Goal: Transaction & Acquisition: Purchase product/service

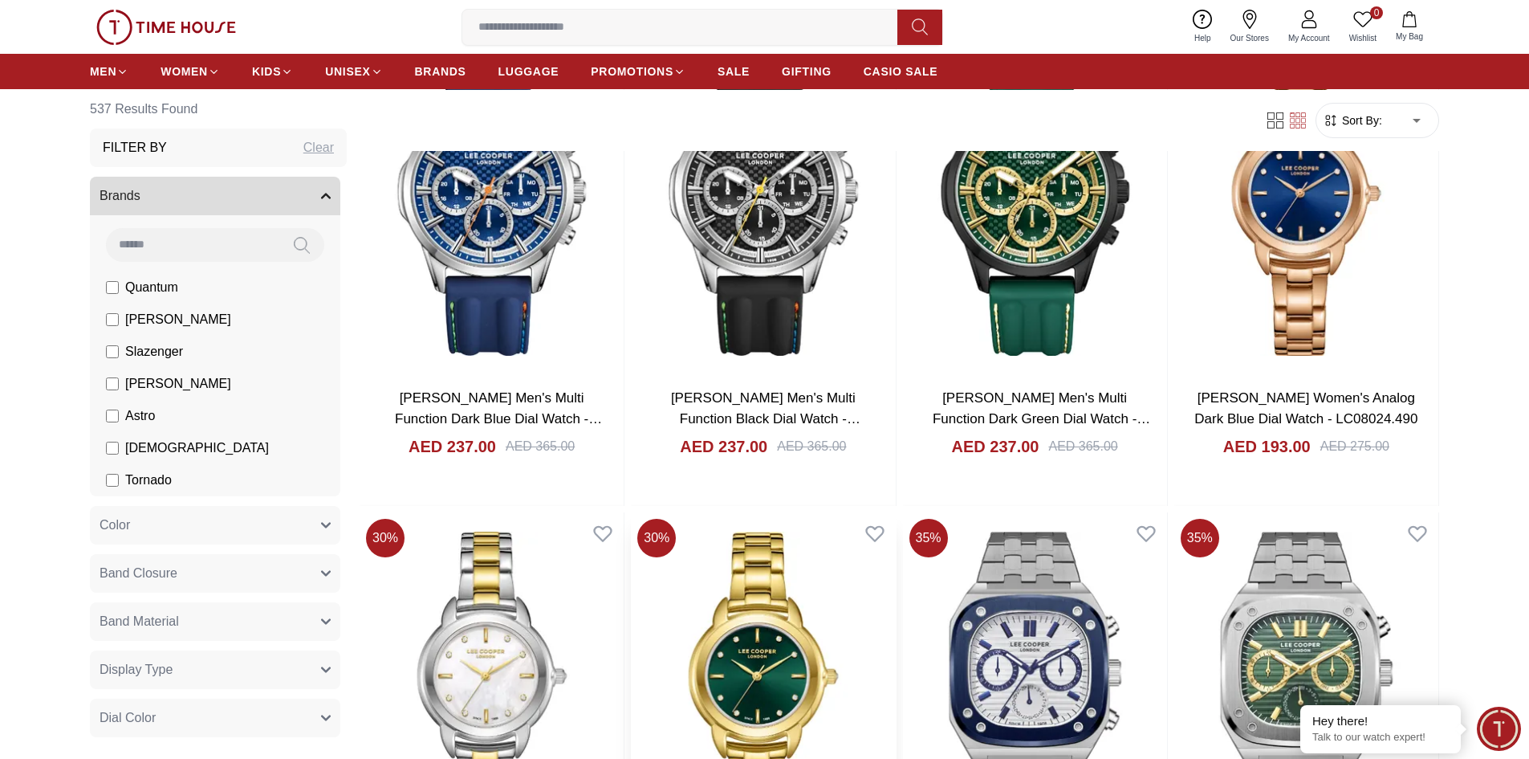
scroll to position [2087, 0]
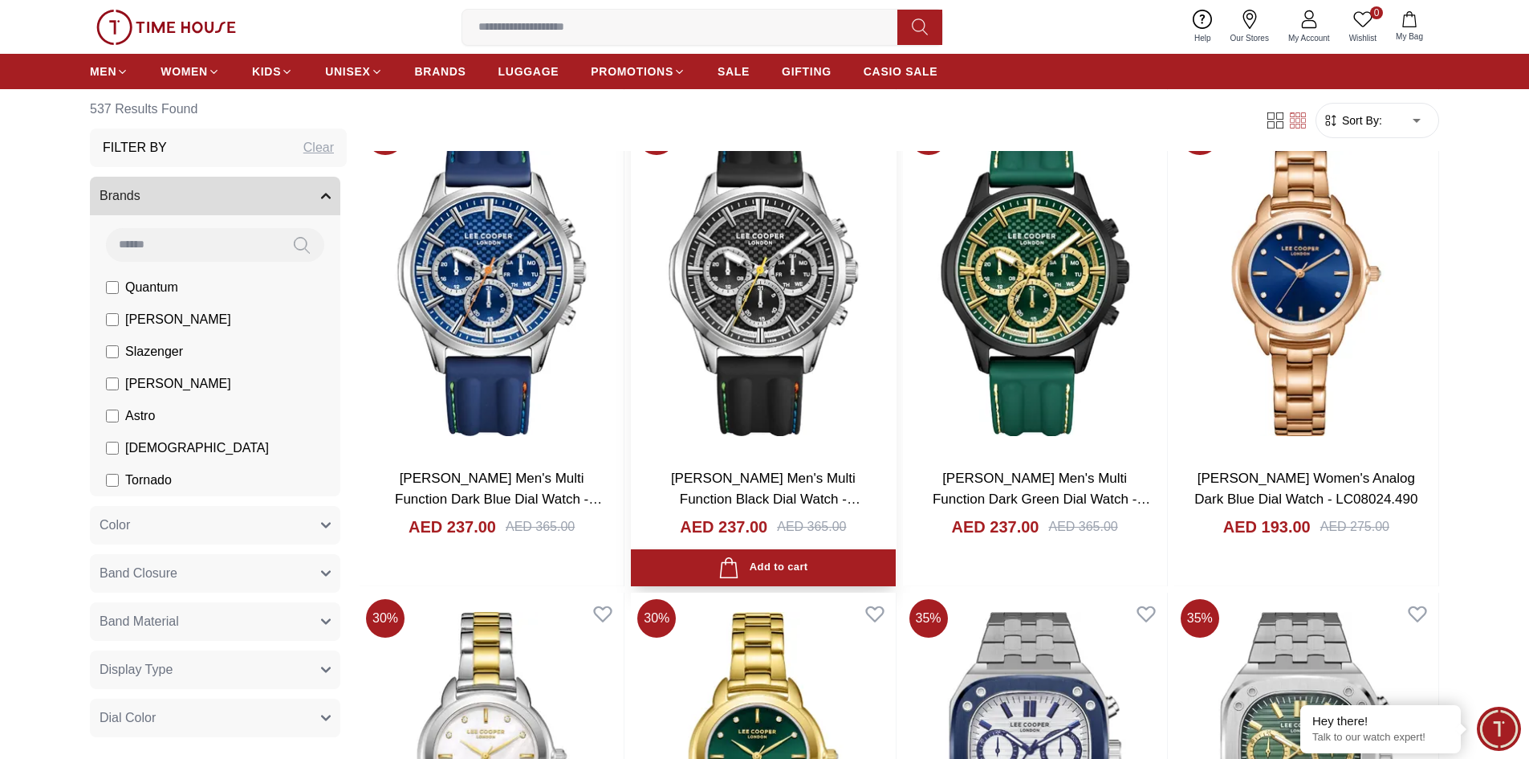
click at [849, 296] on img at bounding box center [763, 282] width 264 height 345
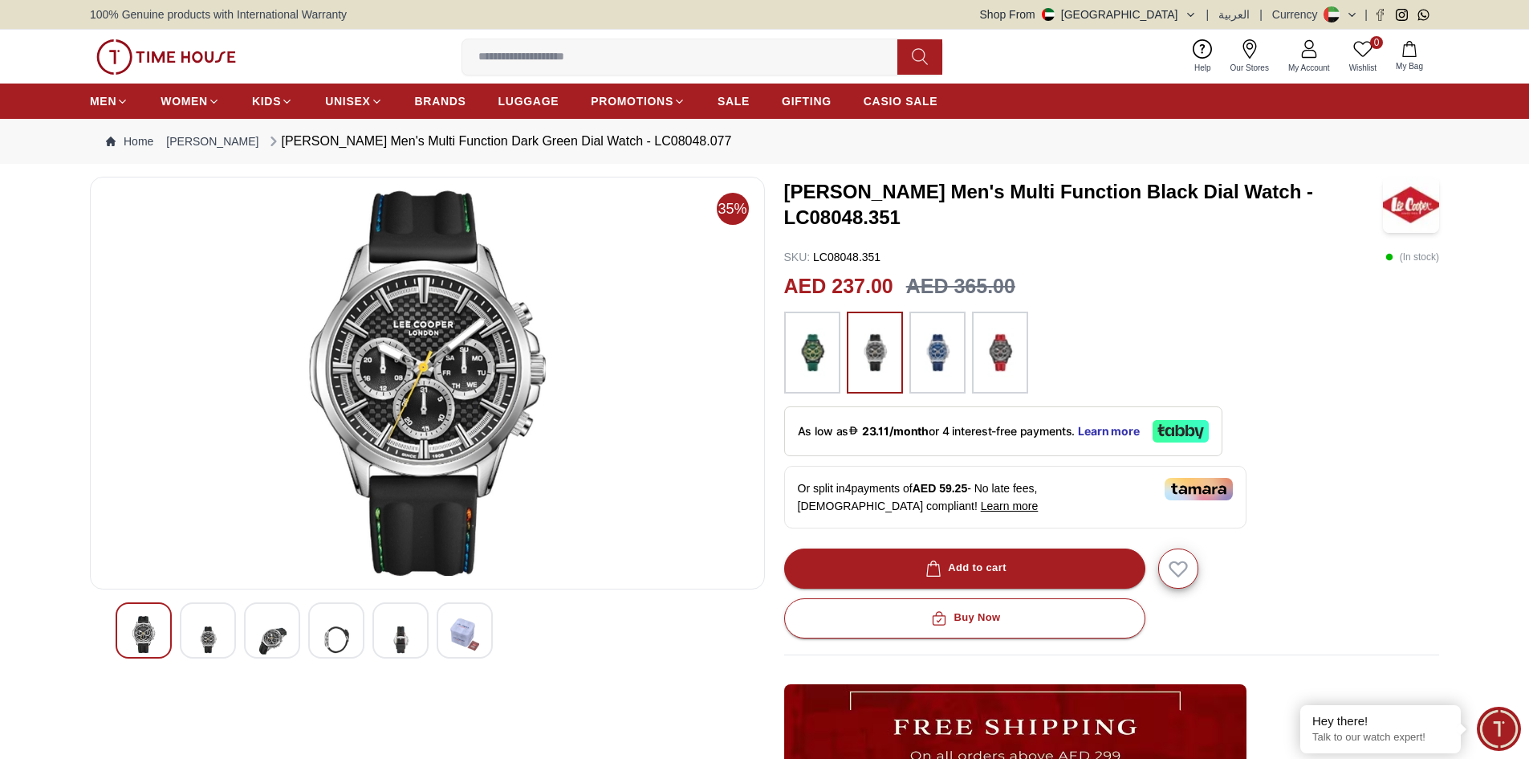
click at [453, 645] on img at bounding box center [464, 634] width 29 height 37
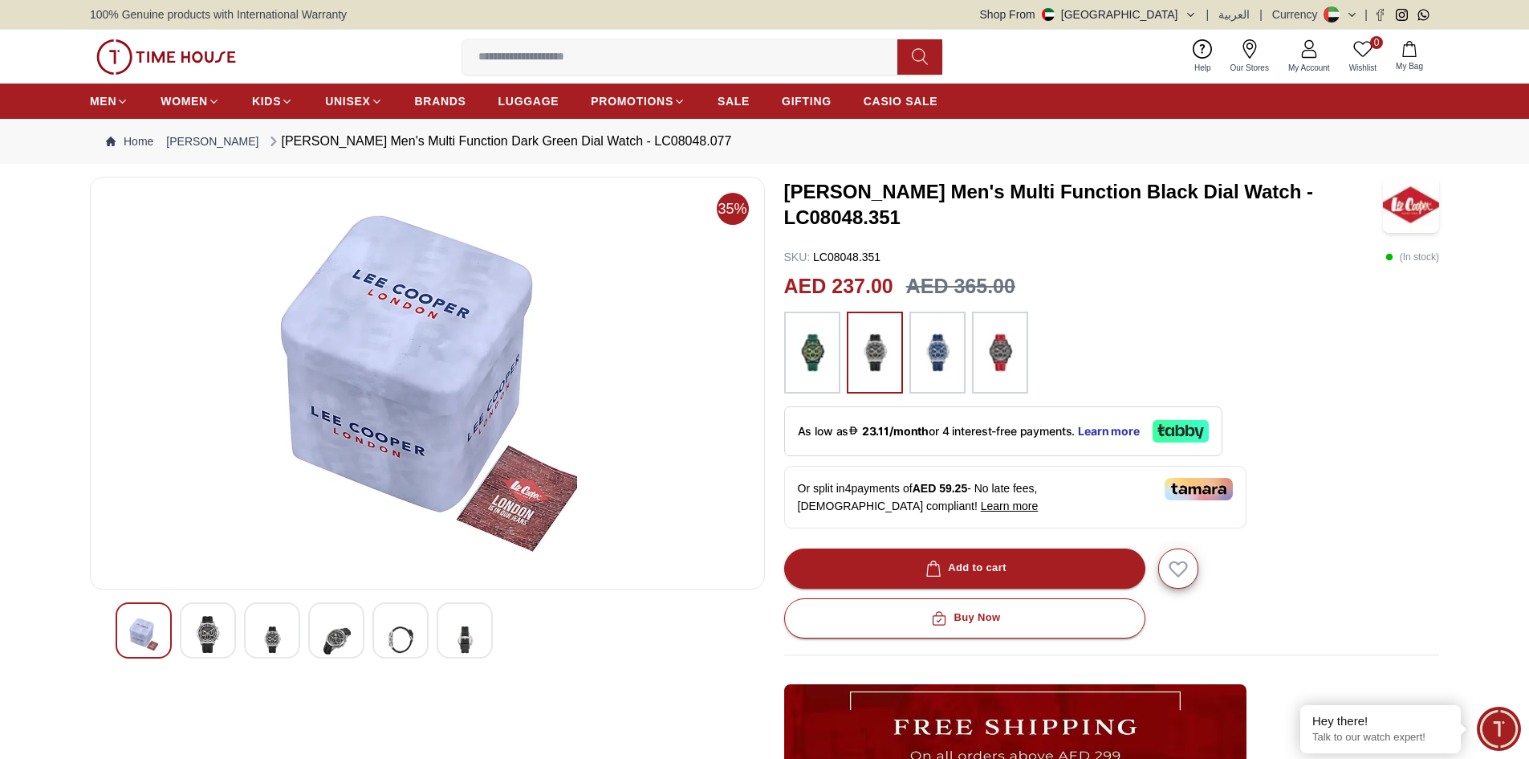
click at [405, 642] on img at bounding box center [400, 639] width 29 height 47
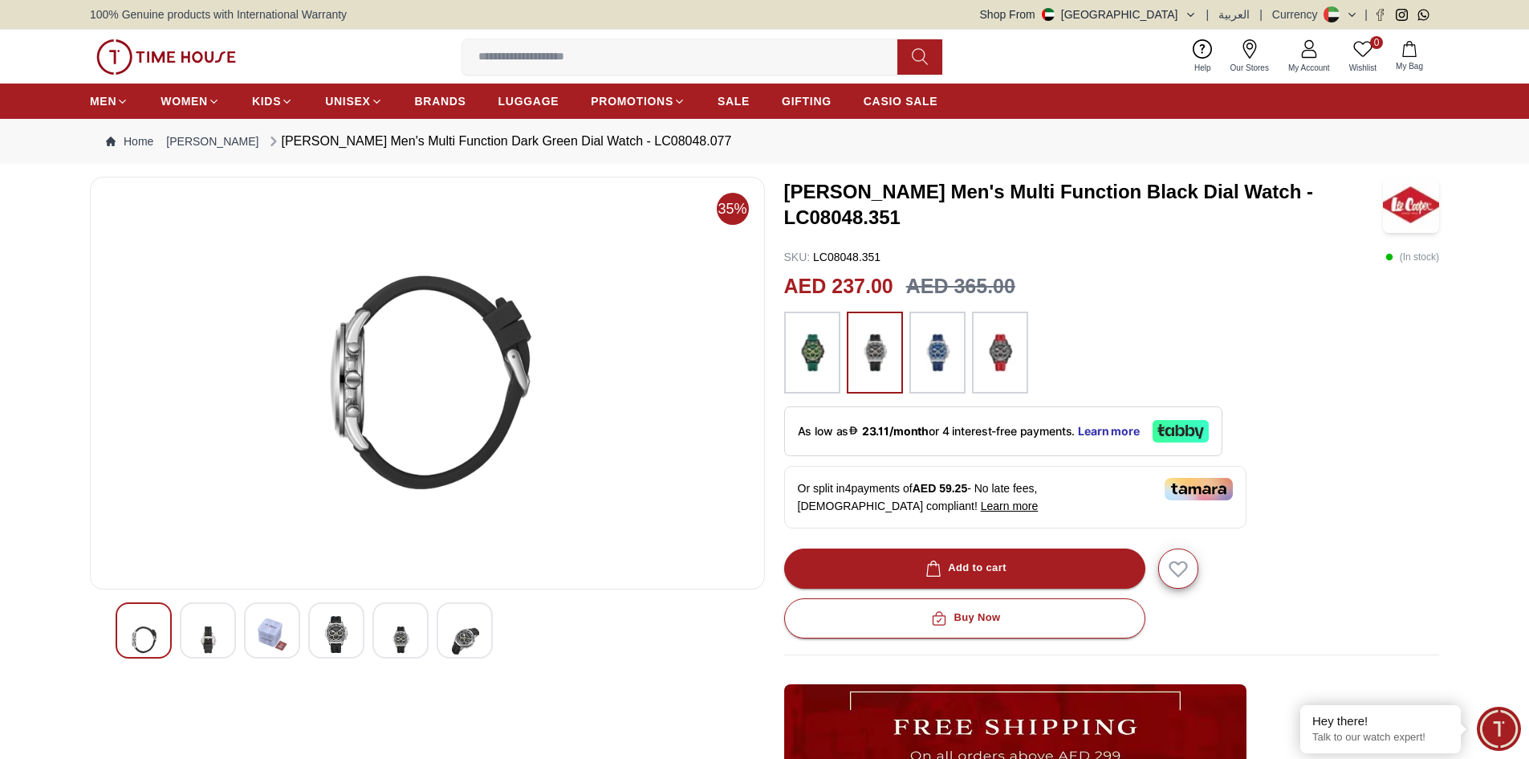
click at [344, 624] on img at bounding box center [336, 634] width 29 height 37
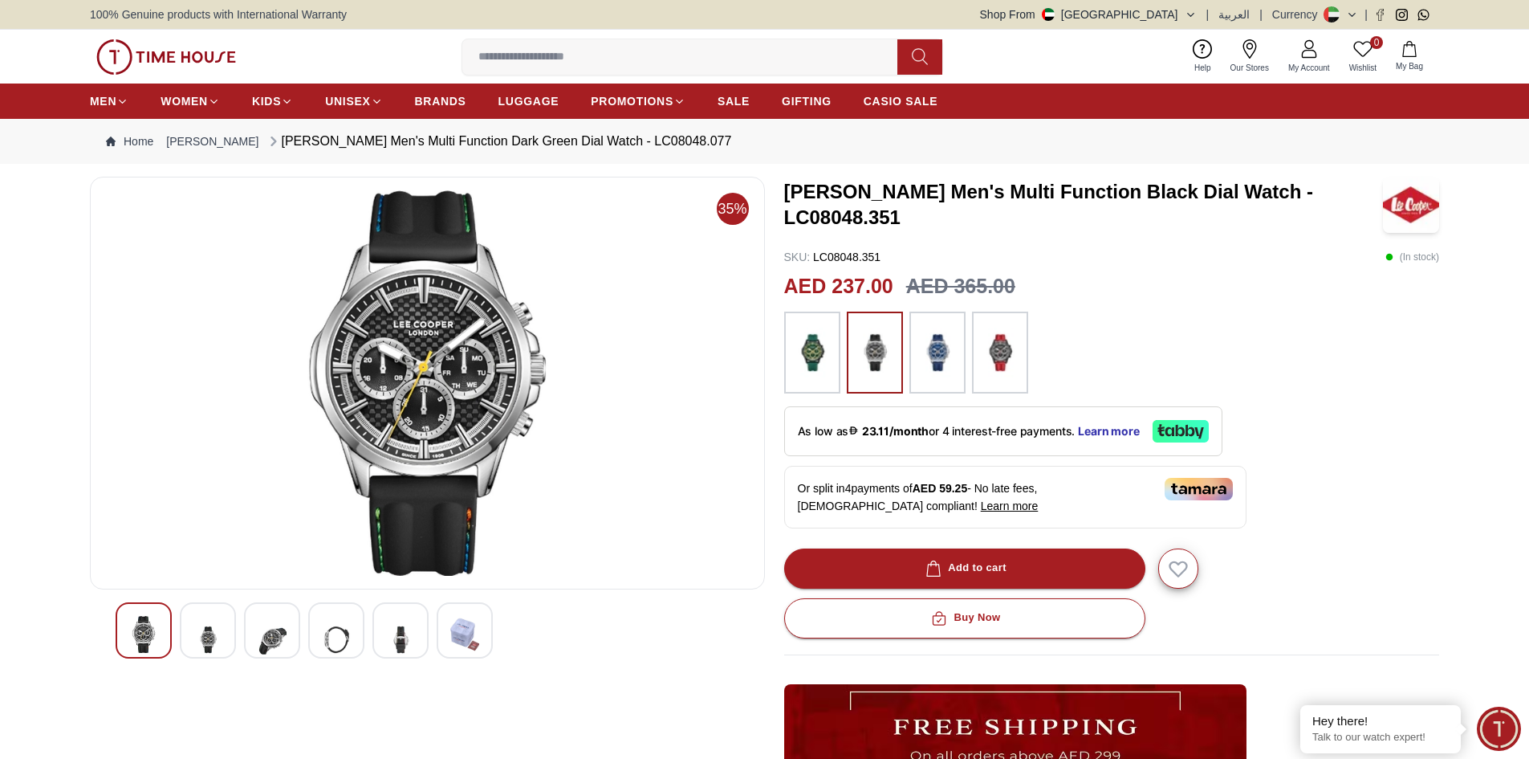
click at [252, 635] on div at bounding box center [272, 630] width 56 height 56
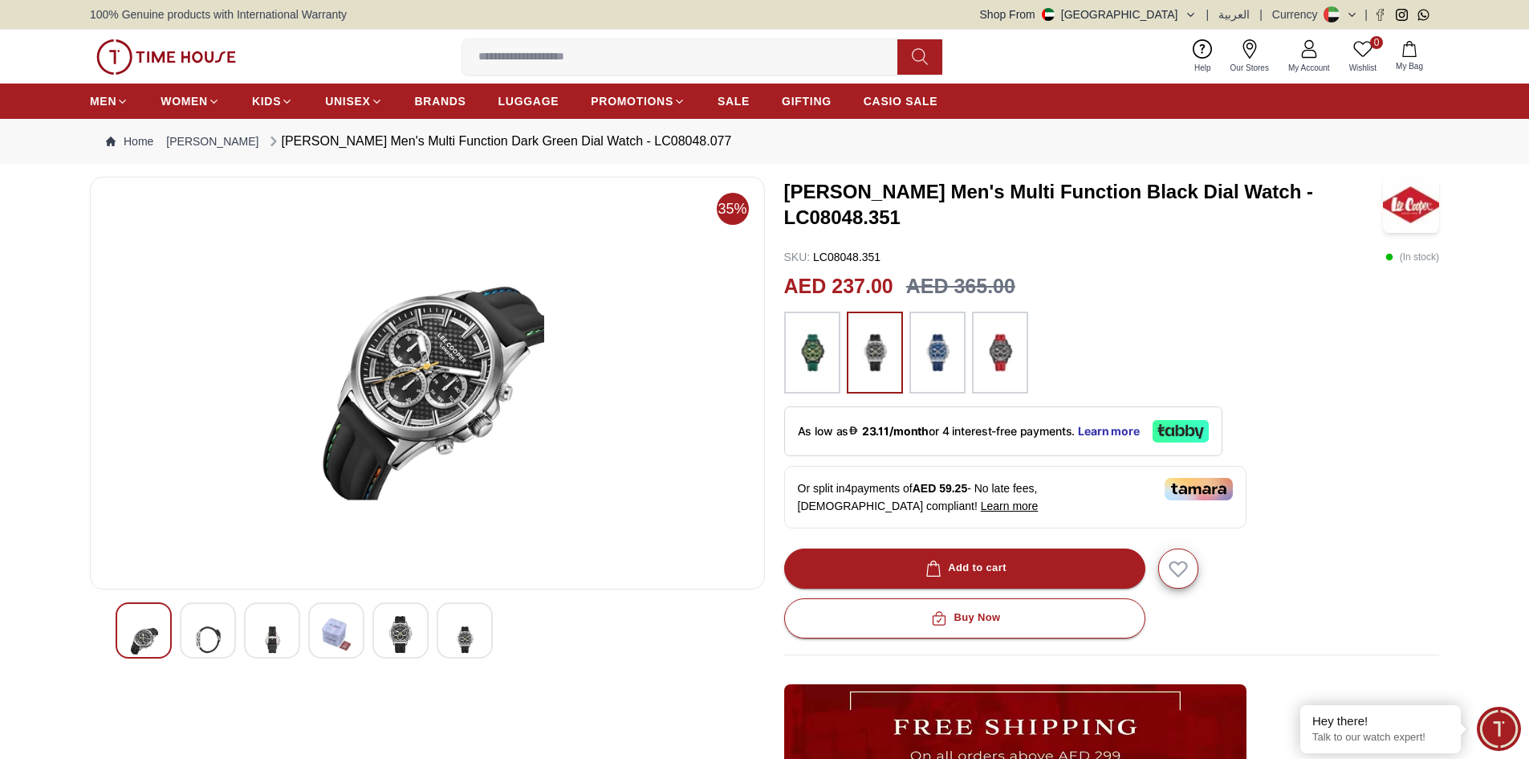
click at [140, 620] on img at bounding box center [143, 639] width 29 height 47
click at [241, 637] on div at bounding box center [428, 630] width 624 height 56
click at [390, 636] on img at bounding box center [400, 634] width 29 height 37
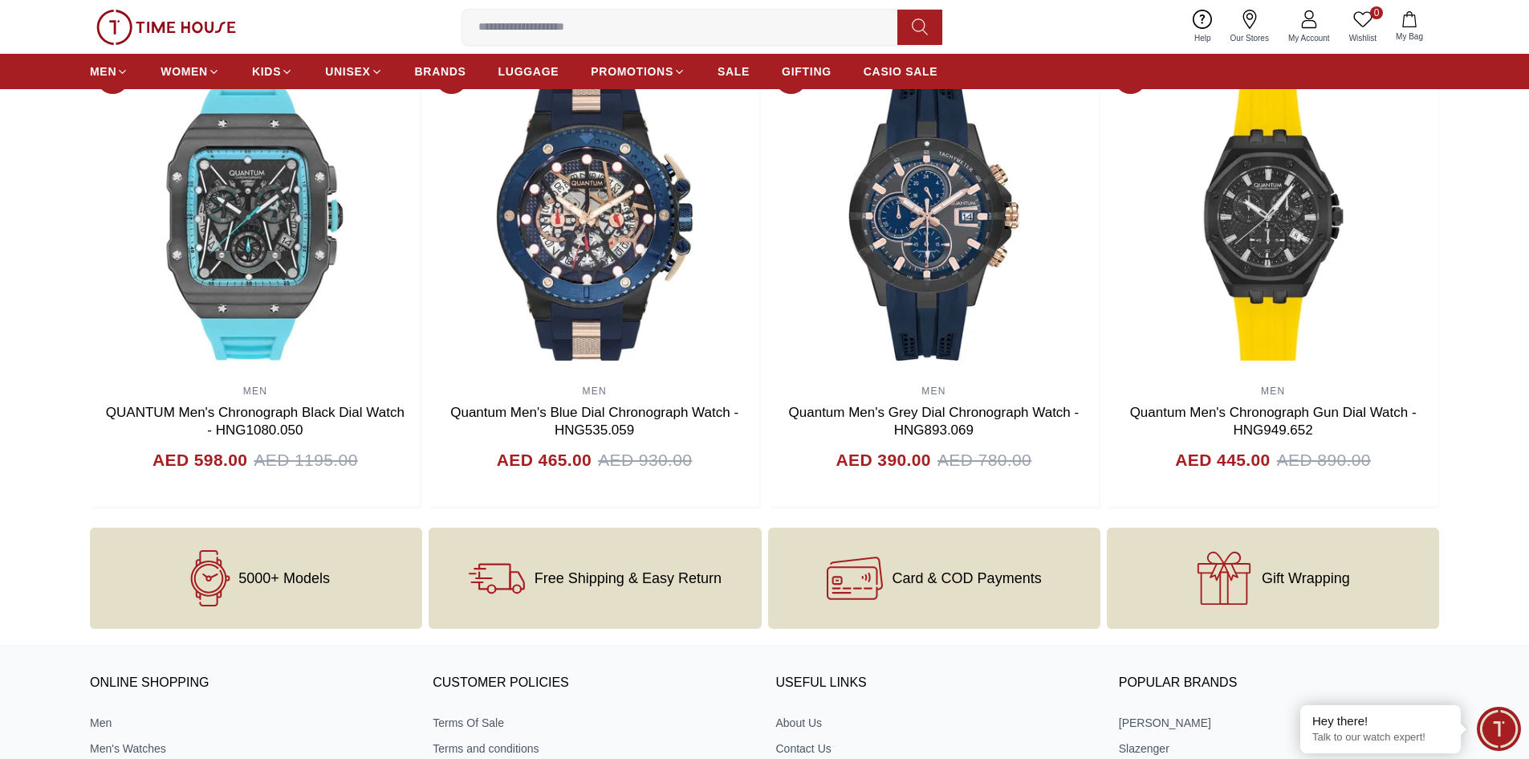
scroll to position [1365, 0]
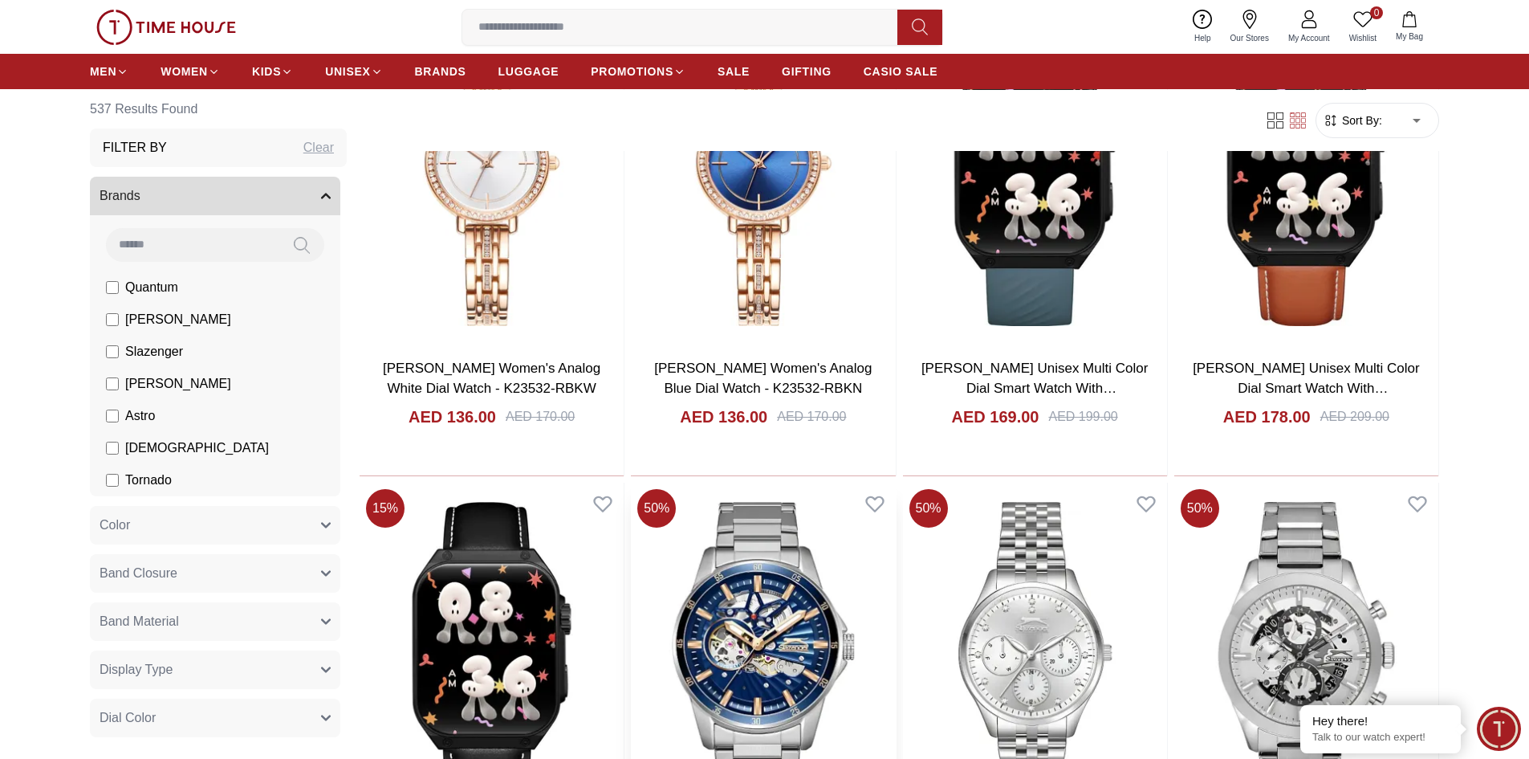
scroll to position [4409, 0]
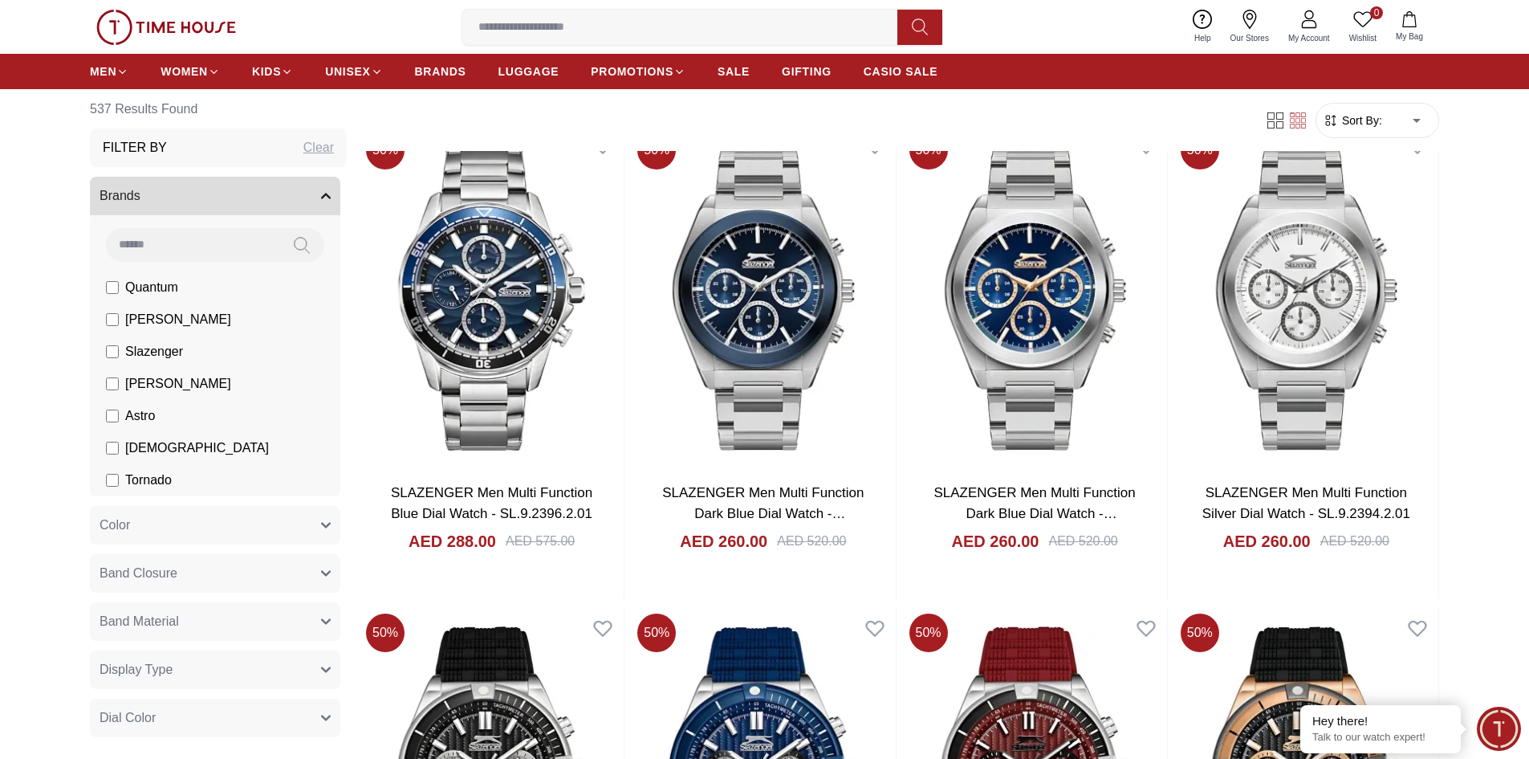
scroll to position [6095, 0]
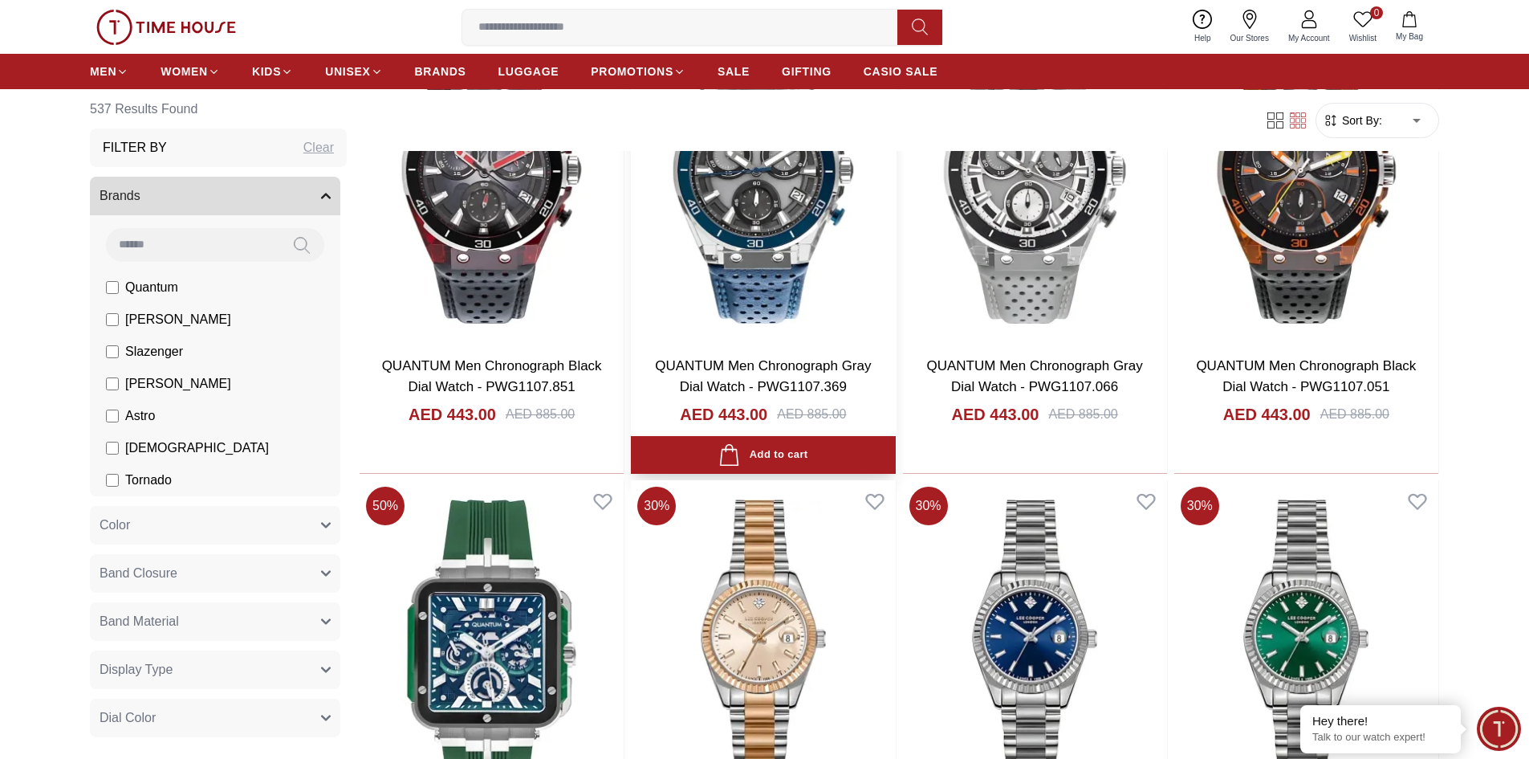
scroll to position [7701, 0]
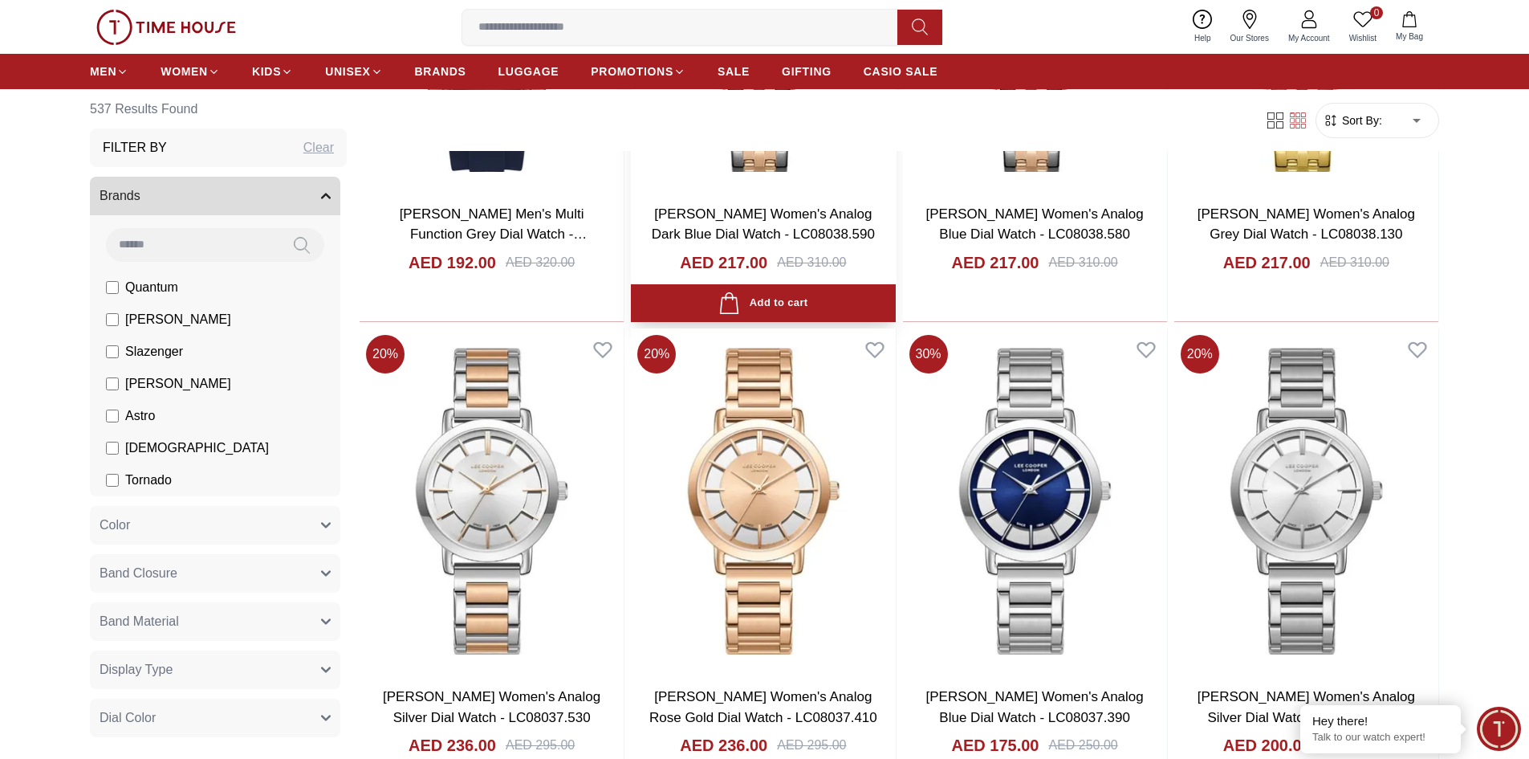
scroll to position [11555, 0]
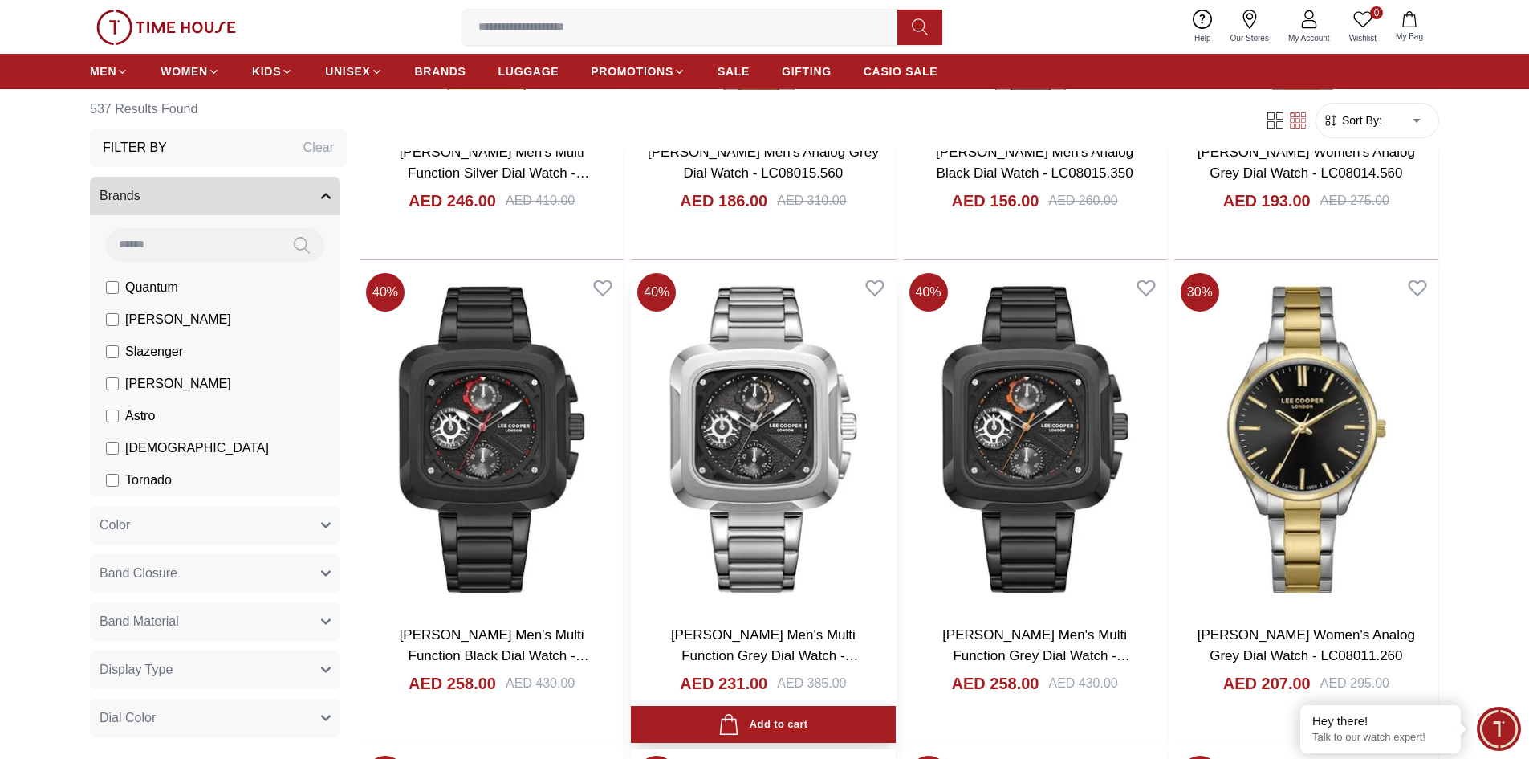
scroll to position [14204, 0]
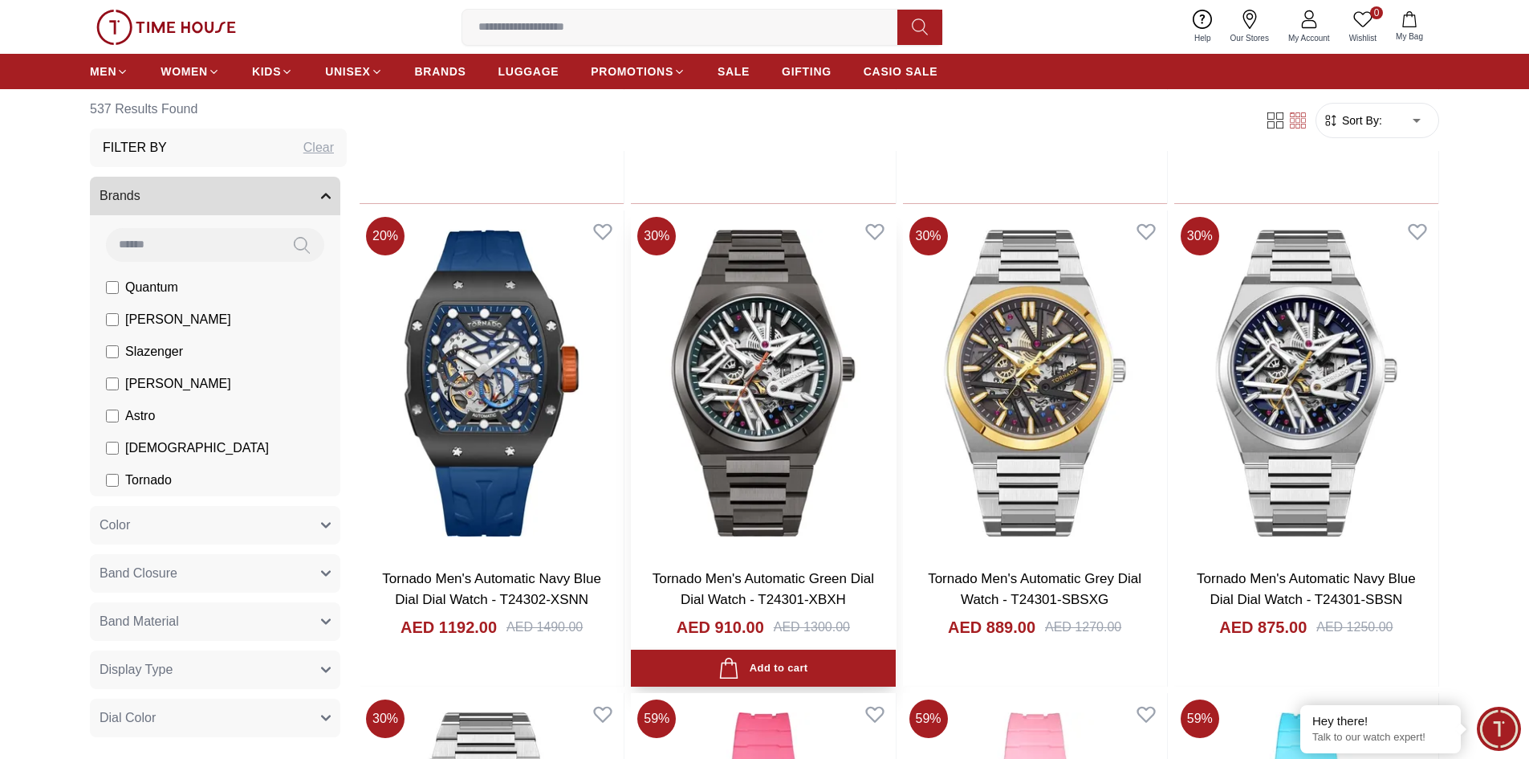
scroll to position [16372, 0]
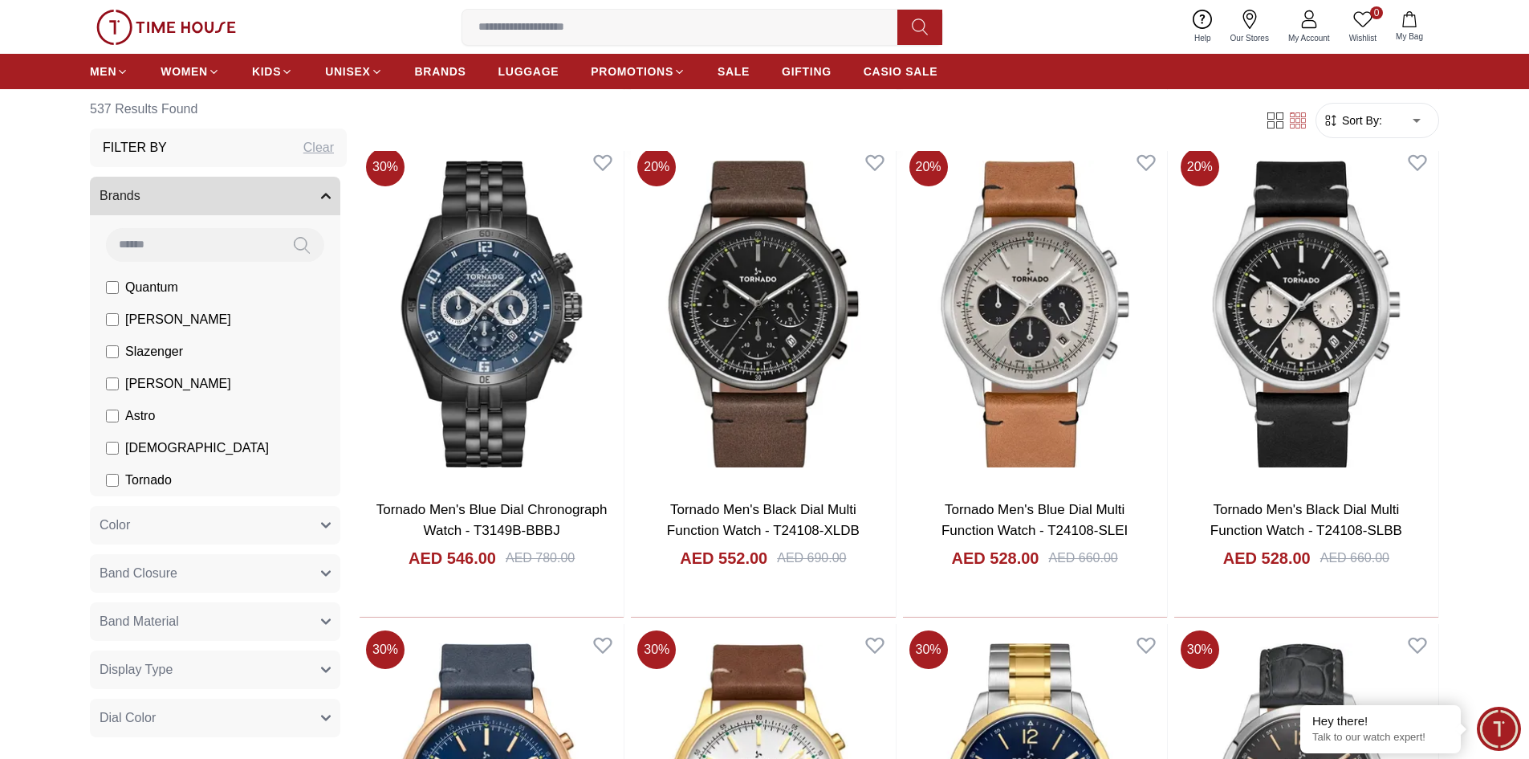
scroll to position [18941, 0]
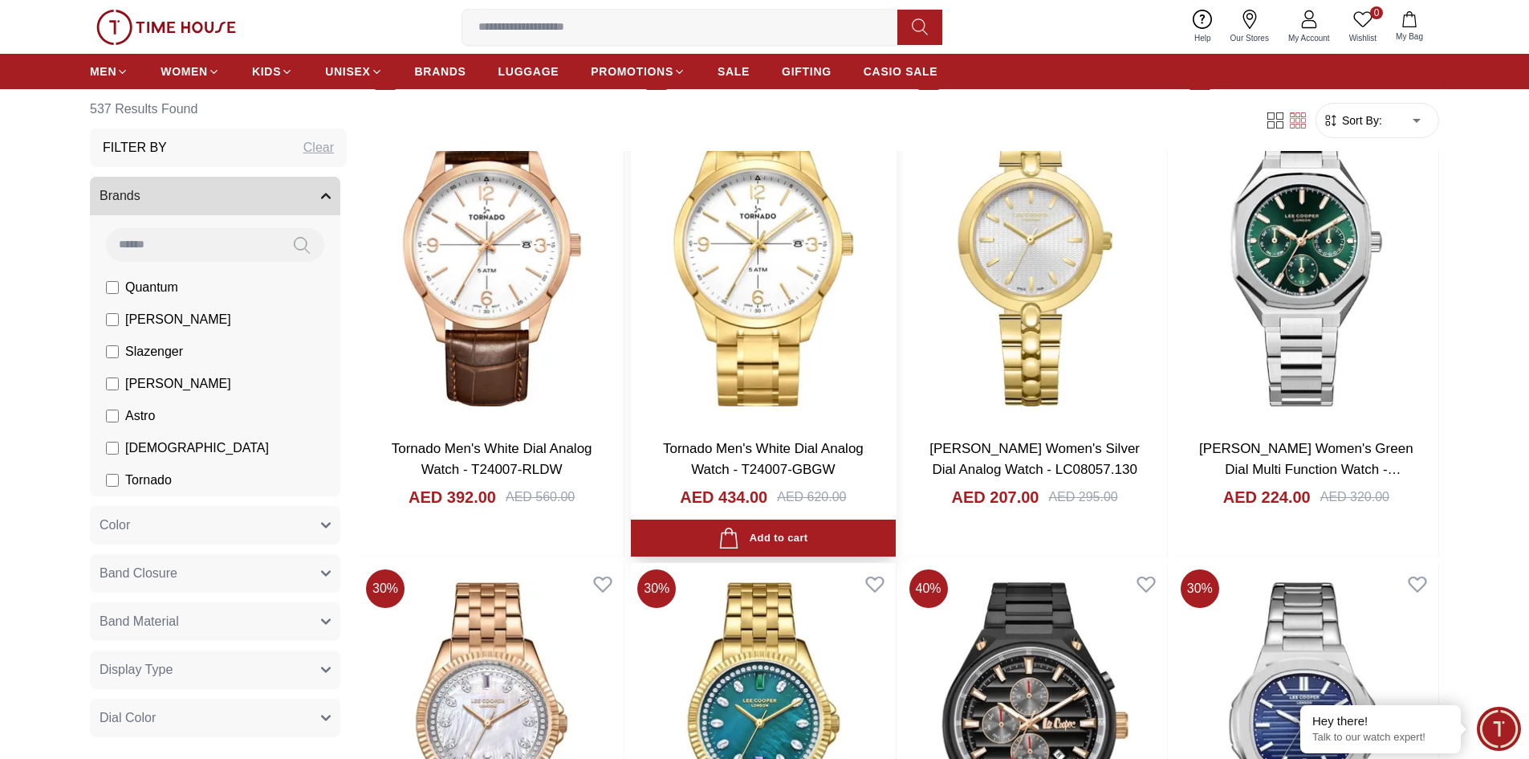
scroll to position [20387, 0]
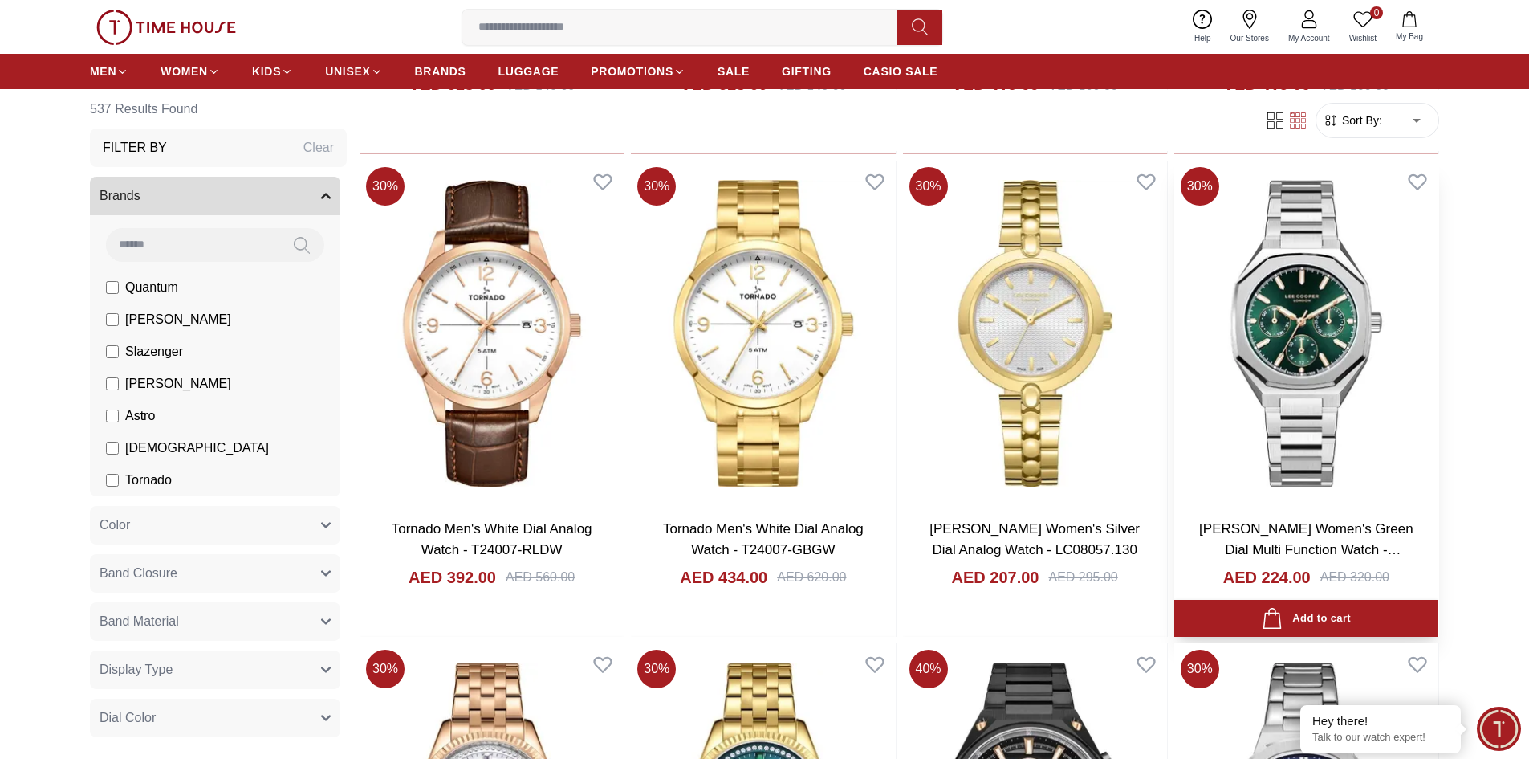
click at [1318, 392] on img at bounding box center [1307, 333] width 264 height 345
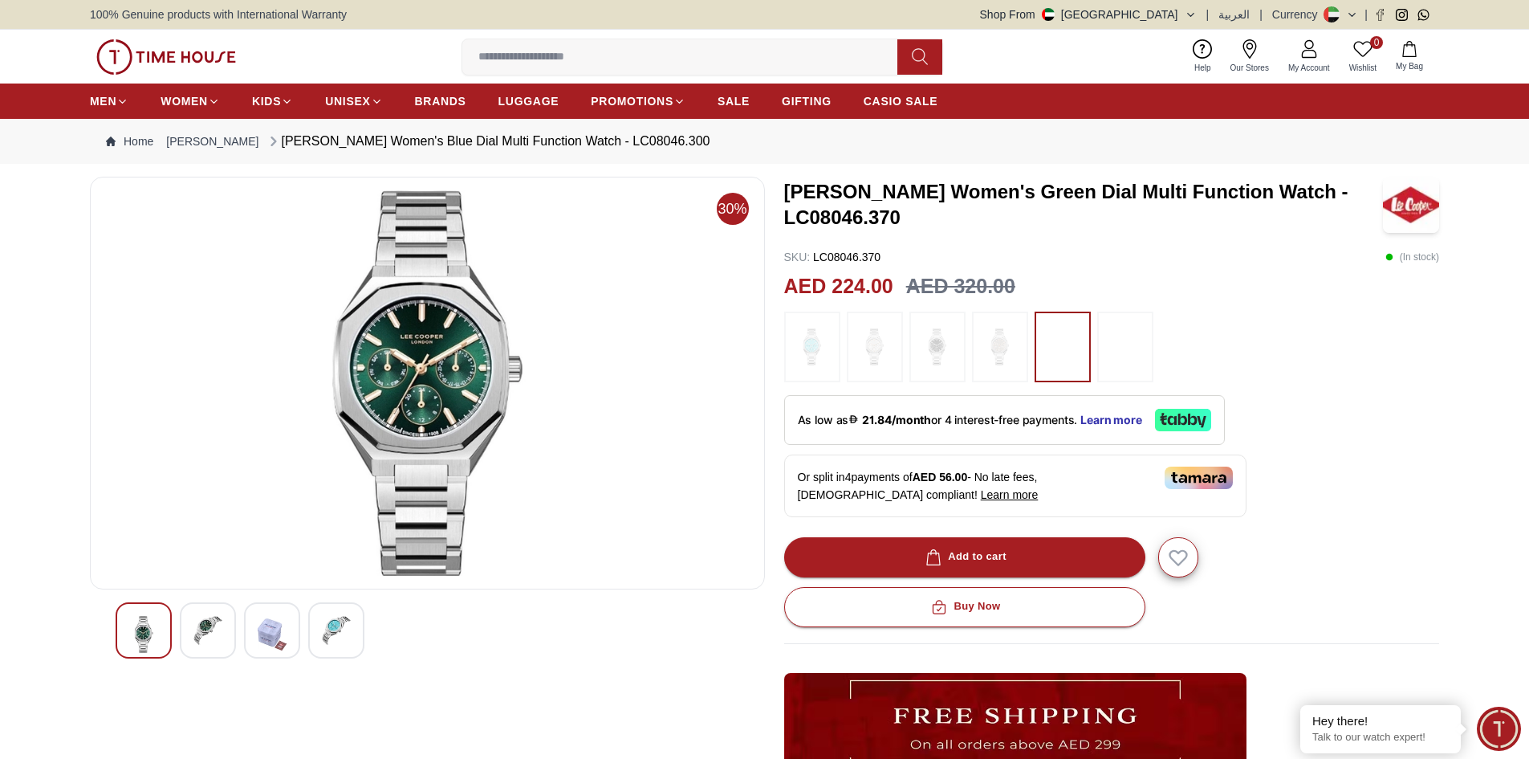
click at [320, 627] on div at bounding box center [336, 630] width 56 height 56
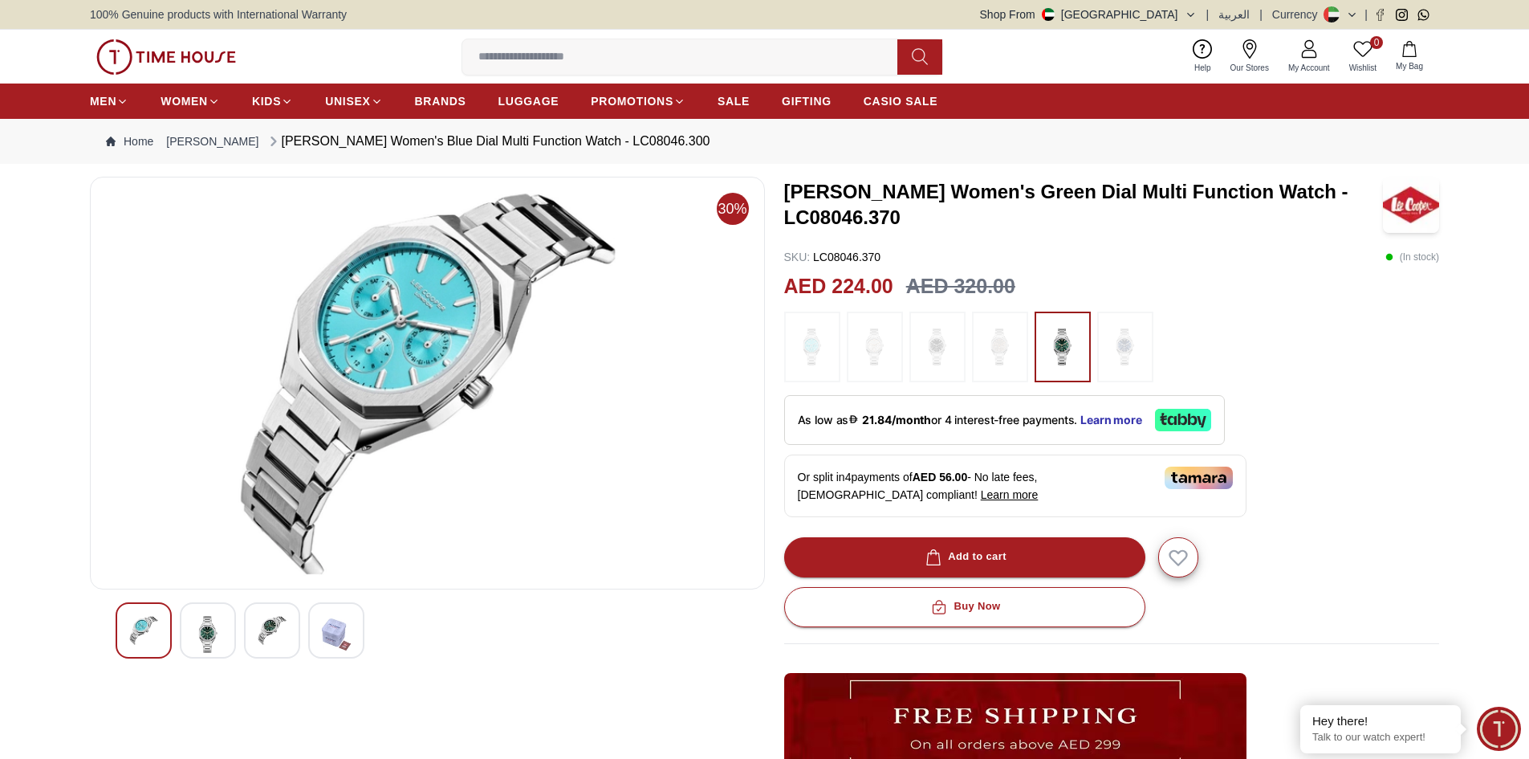
click at [195, 621] on img at bounding box center [207, 634] width 29 height 37
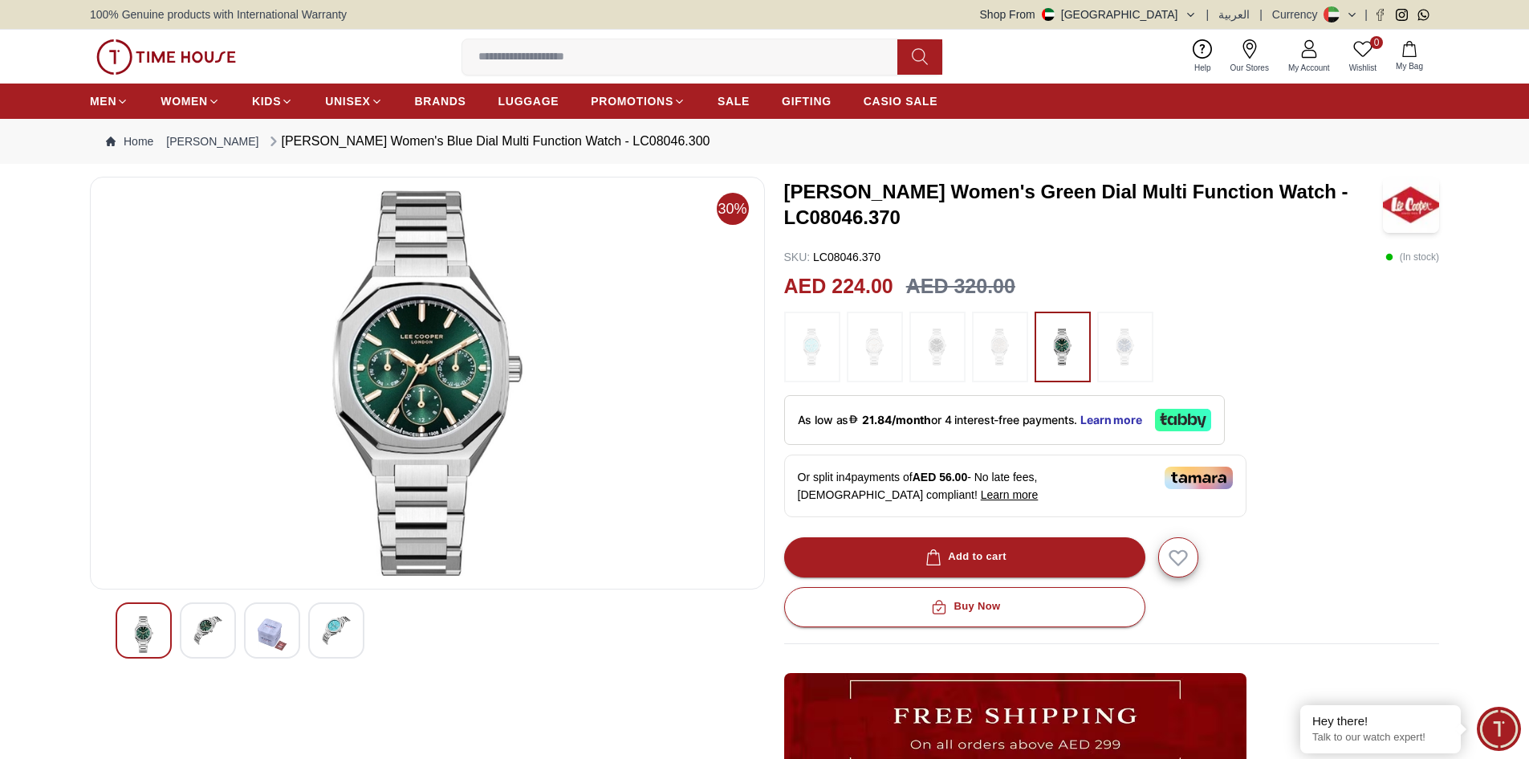
click at [131, 625] on img at bounding box center [143, 634] width 29 height 37
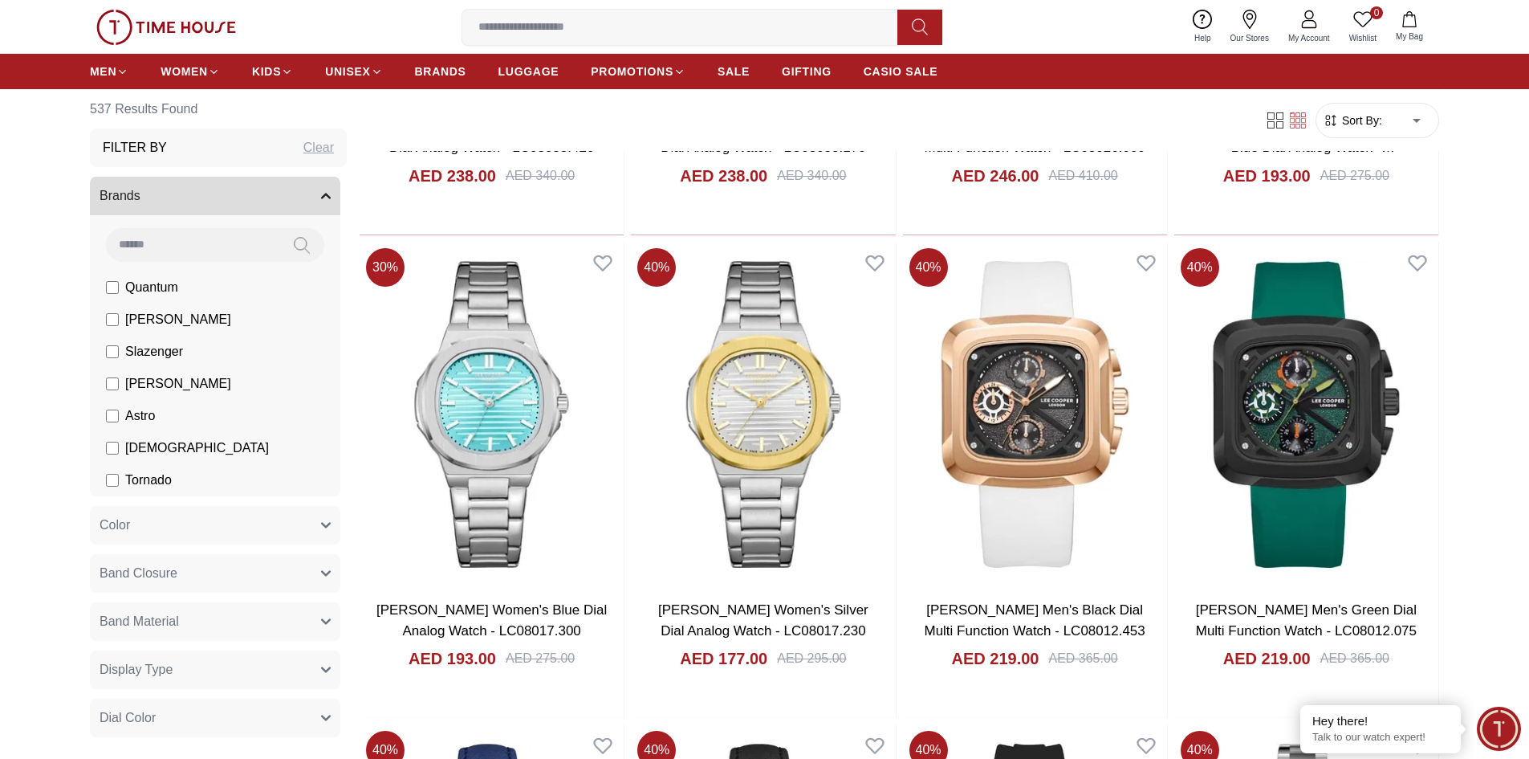
scroll to position [21500, 0]
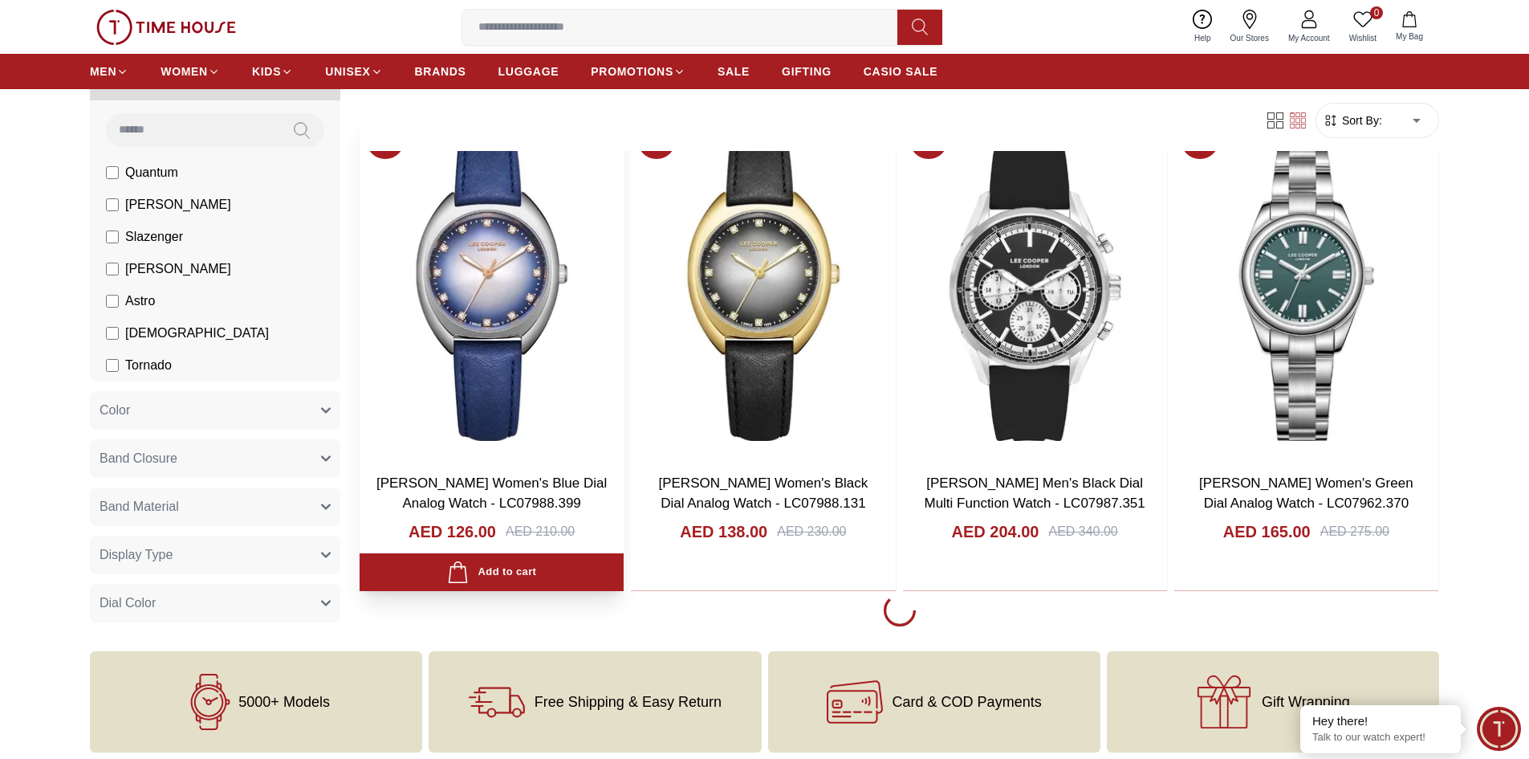
scroll to position [21727, 0]
